Goal: Find specific page/section: Find specific page/section

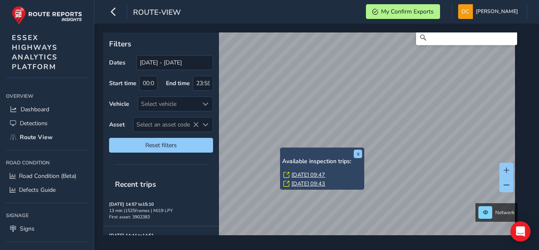
scroll to position [13, 0]
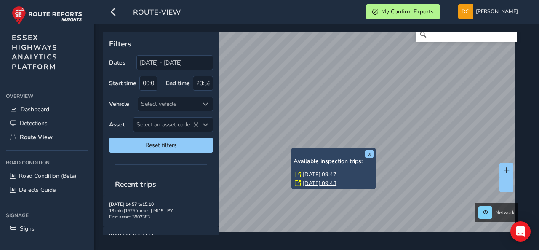
click at [313, 175] on link "[DATE] 09:47" at bounding box center [320, 175] width 34 height 8
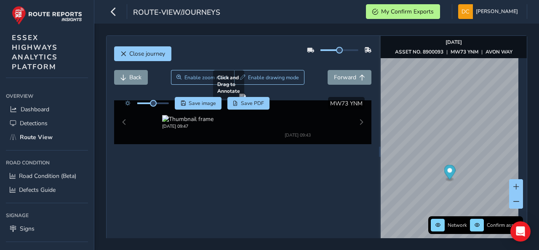
scroll to position [42, 0]
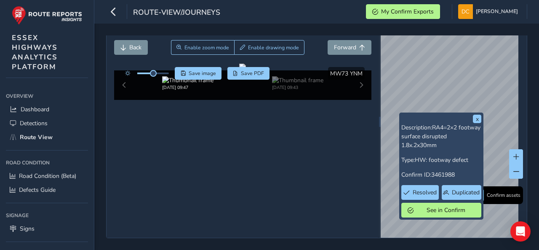
click at [94, 2] on div "route-view/journeys My Confirm Exports [PERSON_NAME] Colour Scheme: Dark Dim Li…" at bounding box center [316, 12] width 445 height 24
